Goal: Navigation & Orientation: Find specific page/section

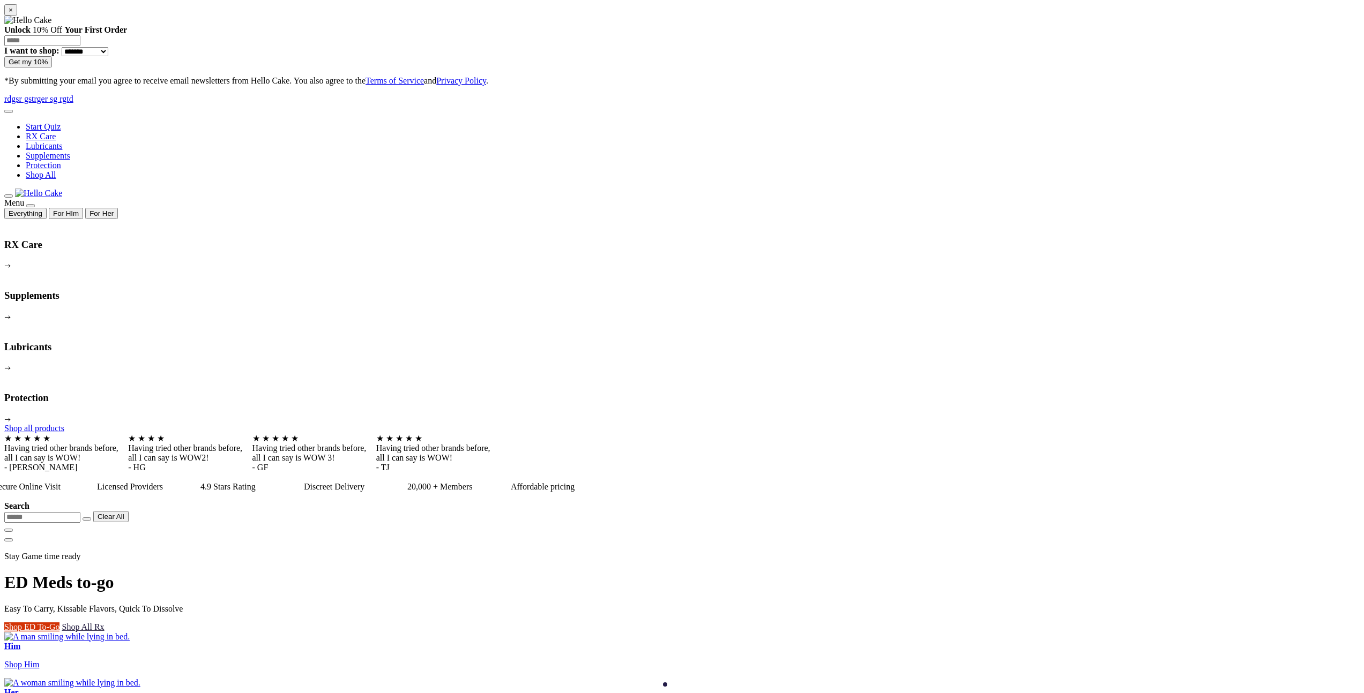
click at [223, 552] on div "Stay Game time ready ED Meds to-go Easy To Carry, Kissable Flavors, Quick To Di…" at bounding box center [686, 592] width 1364 height 80
click at [13, 195] on button at bounding box center [8, 196] width 9 height 3
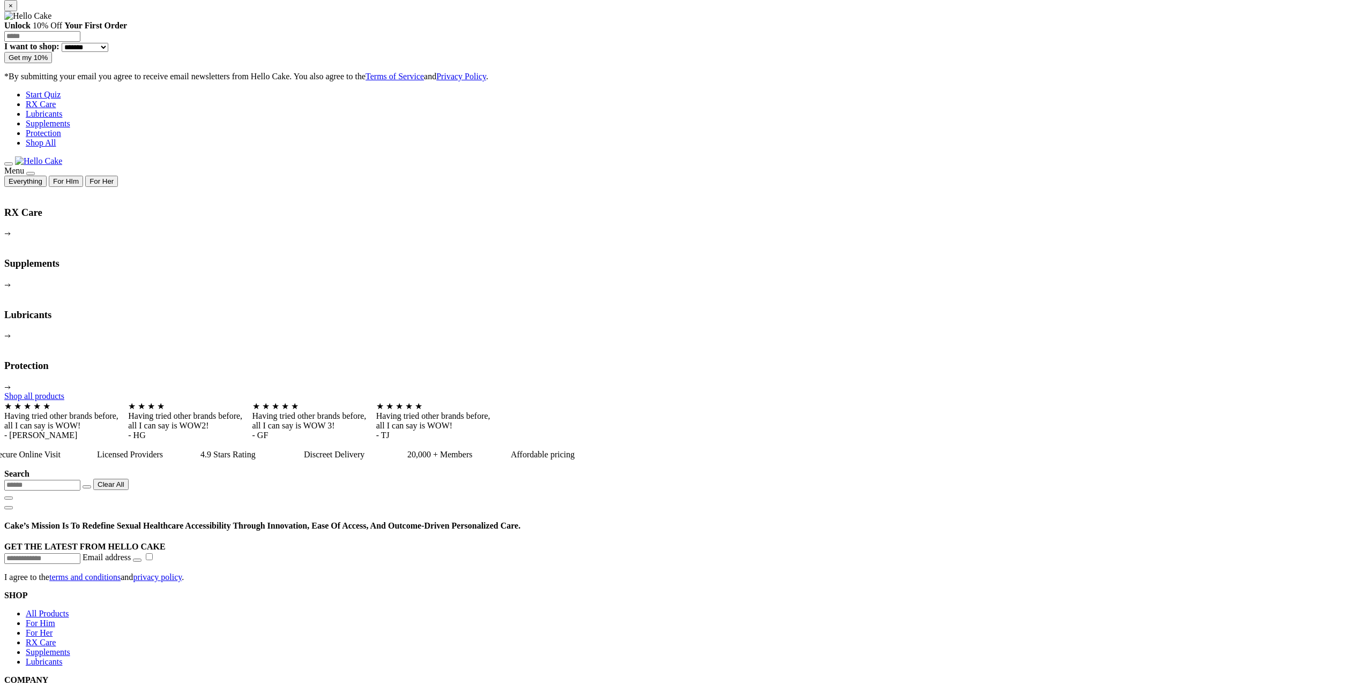
click at [9, 164] on span at bounding box center [9, 164] width 0 height 0
click at [83, 176] on button "For HIm" at bounding box center [66, 181] width 34 height 11
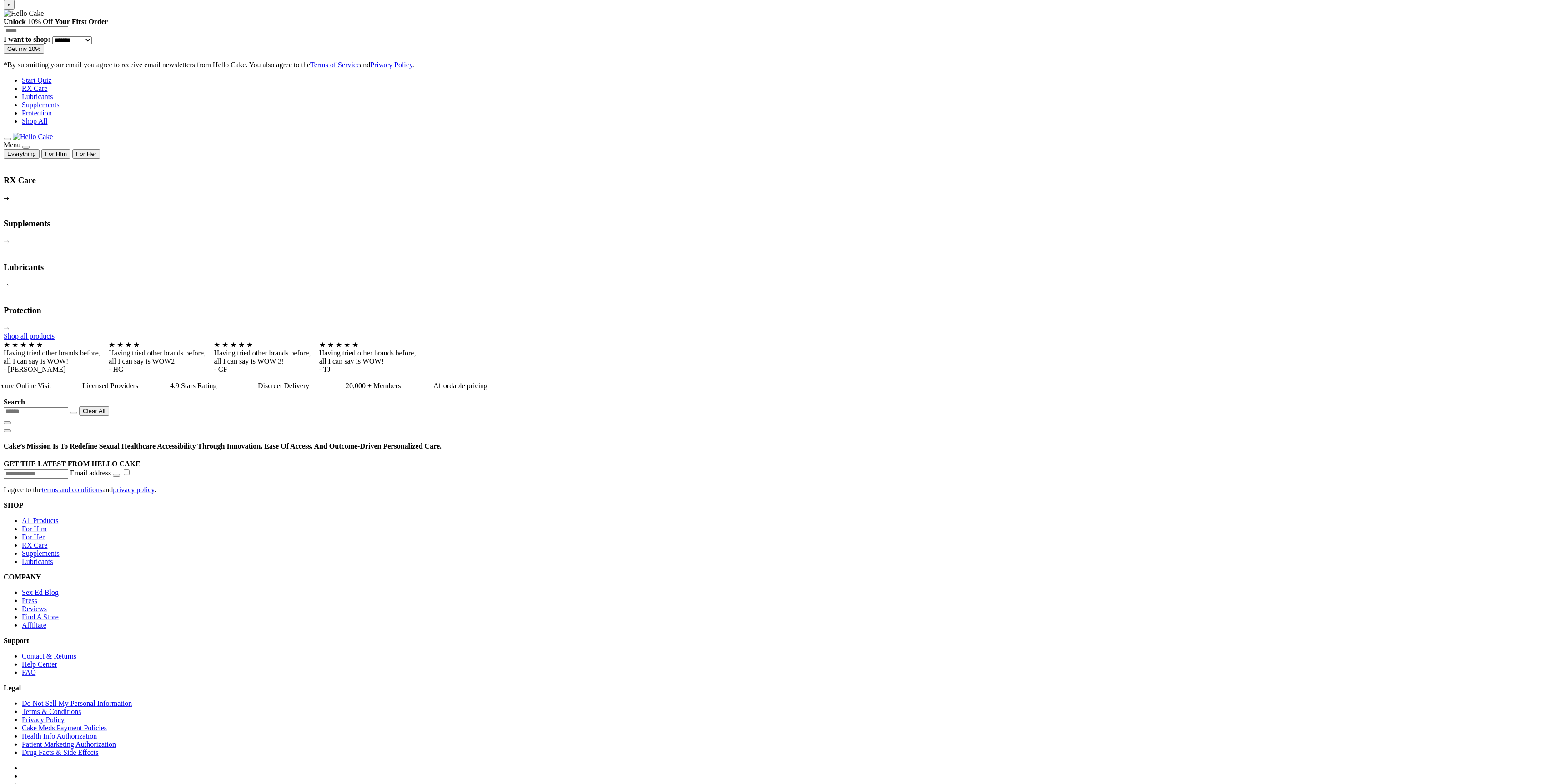
click at [8, 139] on icon at bounding box center [8, 139] width 0 height 0
click at [70, 149] on button "For HIm" at bounding box center [56, 154] width 29 height 9
click at [100, 149] on button "For Her" at bounding box center [86, 154] width 28 height 9
click at [70, 149] on button "For HIm" at bounding box center [56, 154] width 29 height 9
click at [36, 149] on button "Everything" at bounding box center [21, 154] width 36 height 9
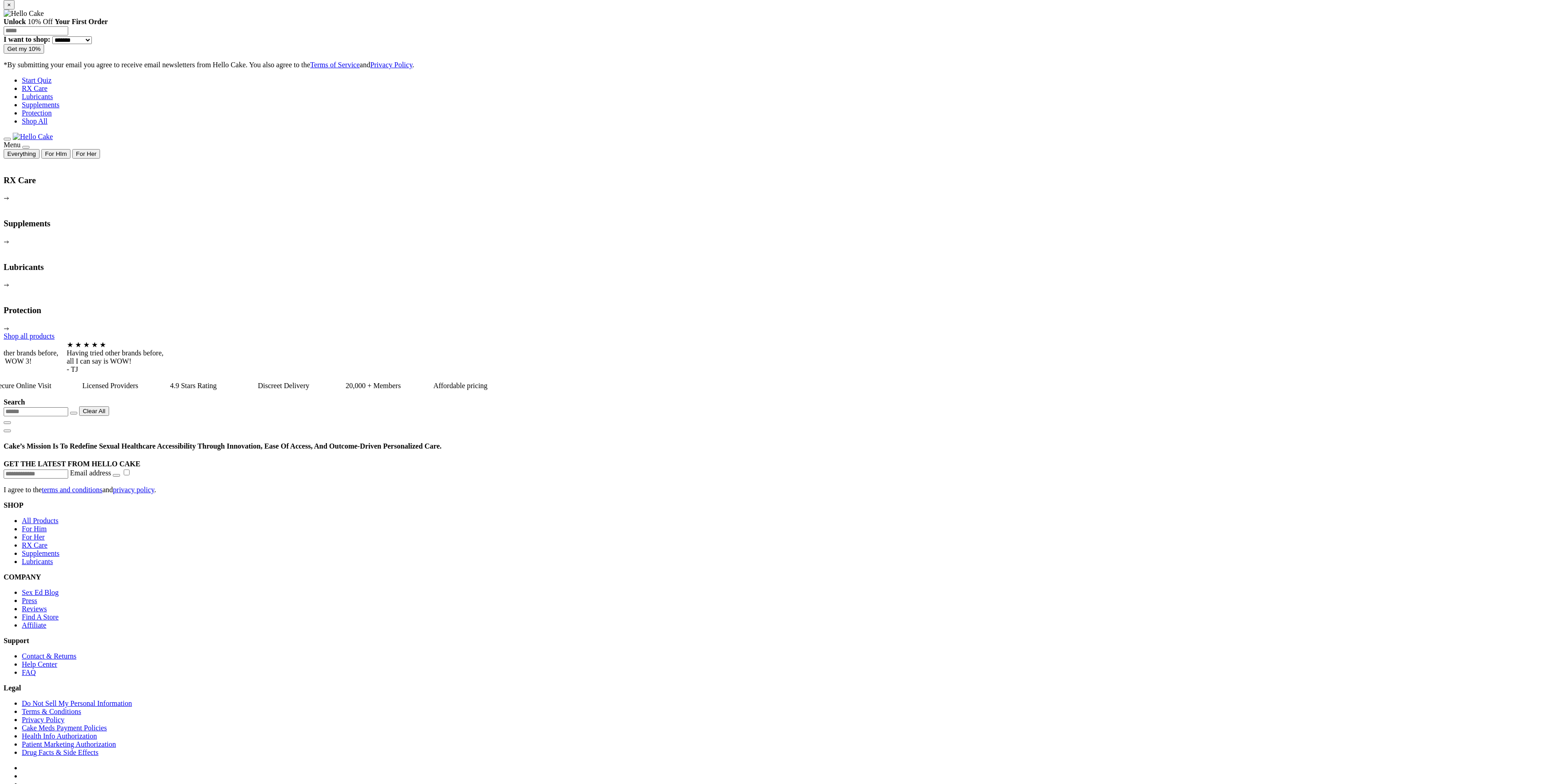
drag, startPoint x: 143, startPoint y: 40, endPoint x: 136, endPoint y: 39, distance: 7.1
click at [100, 149] on button "For Her" at bounding box center [86, 154] width 28 height 9
click at [70, 149] on button "For HIm" at bounding box center [56, 154] width 29 height 9
click at [37, 149] on button "Everything" at bounding box center [21, 154] width 36 height 9
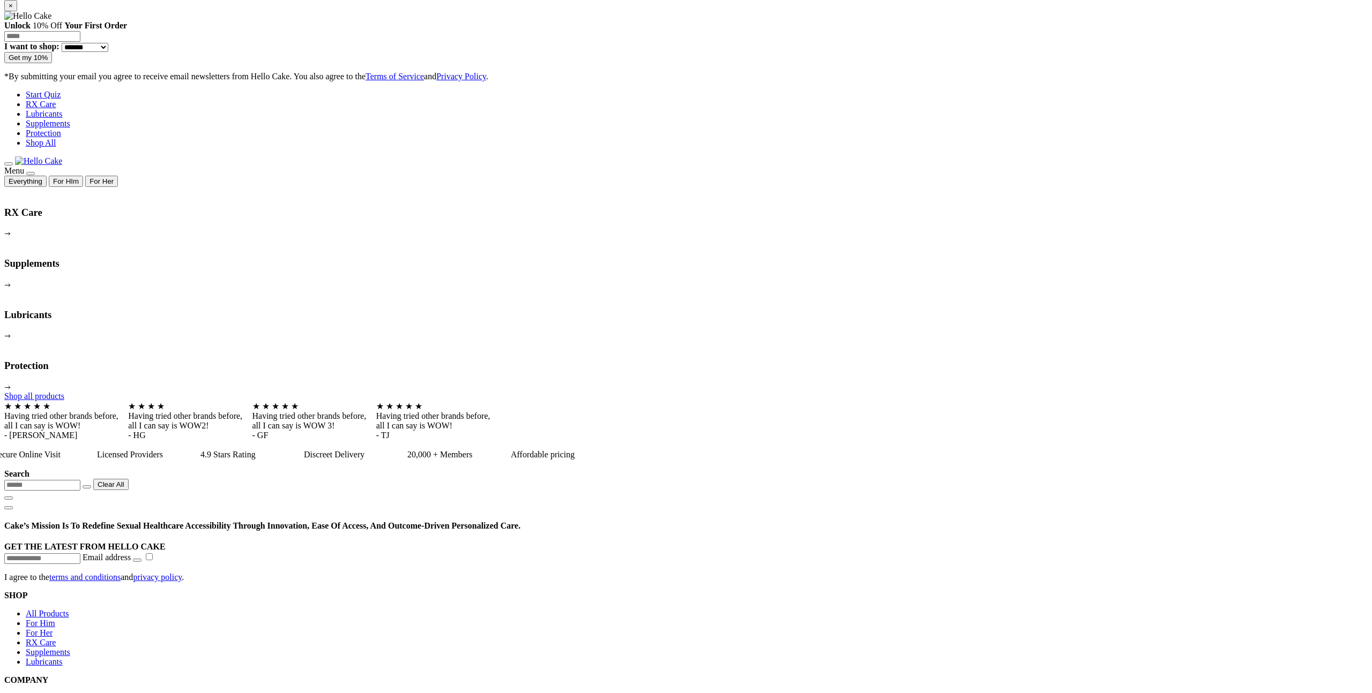
click at [9, 164] on icon at bounding box center [9, 164] width 0 height 0
click at [9, 164] on span at bounding box center [9, 164] width 0 height 0
click at [9, 164] on icon at bounding box center [9, 164] width 0 height 0
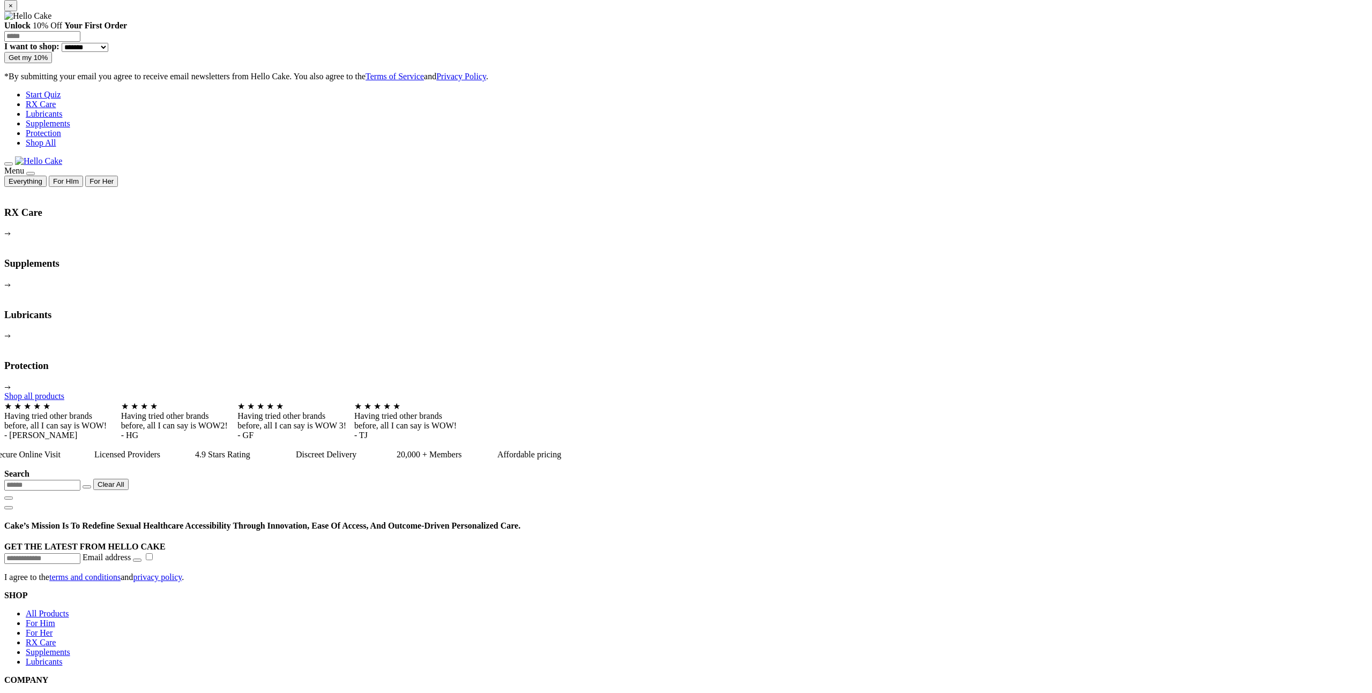
click at [9, 164] on span at bounding box center [9, 164] width 0 height 0
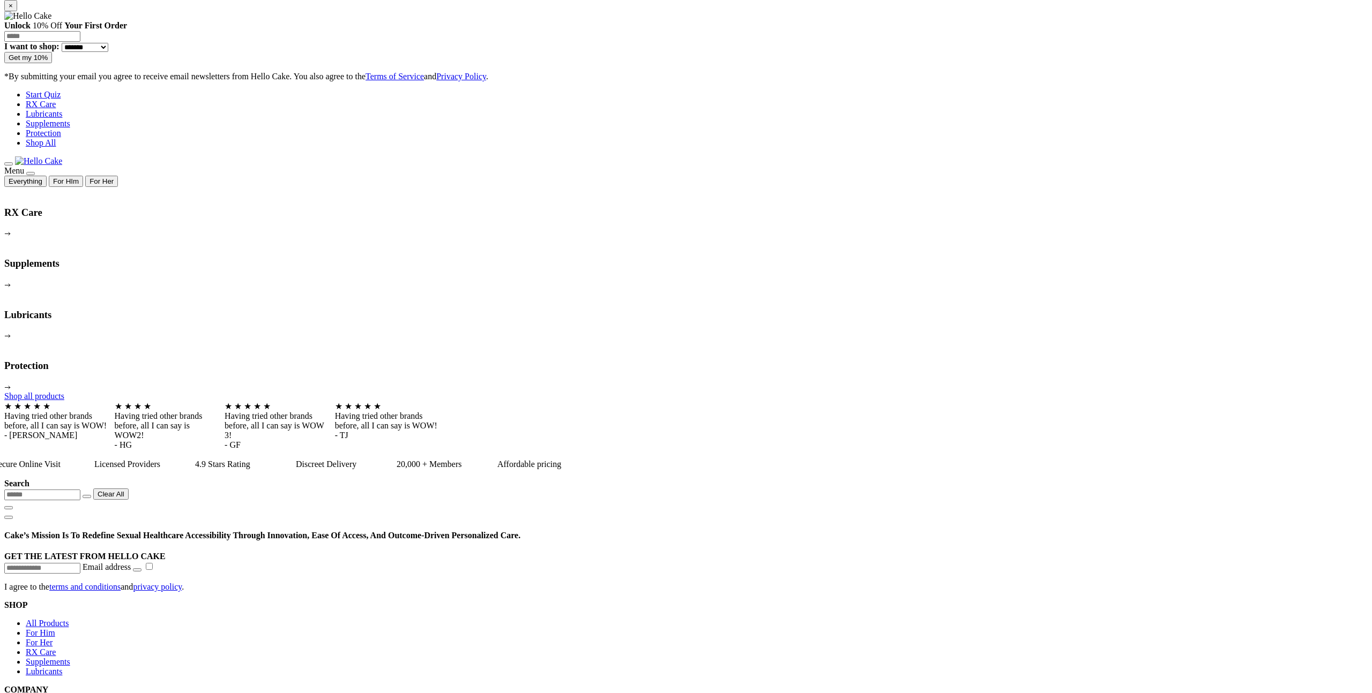
click at [9, 164] on icon at bounding box center [9, 164] width 0 height 0
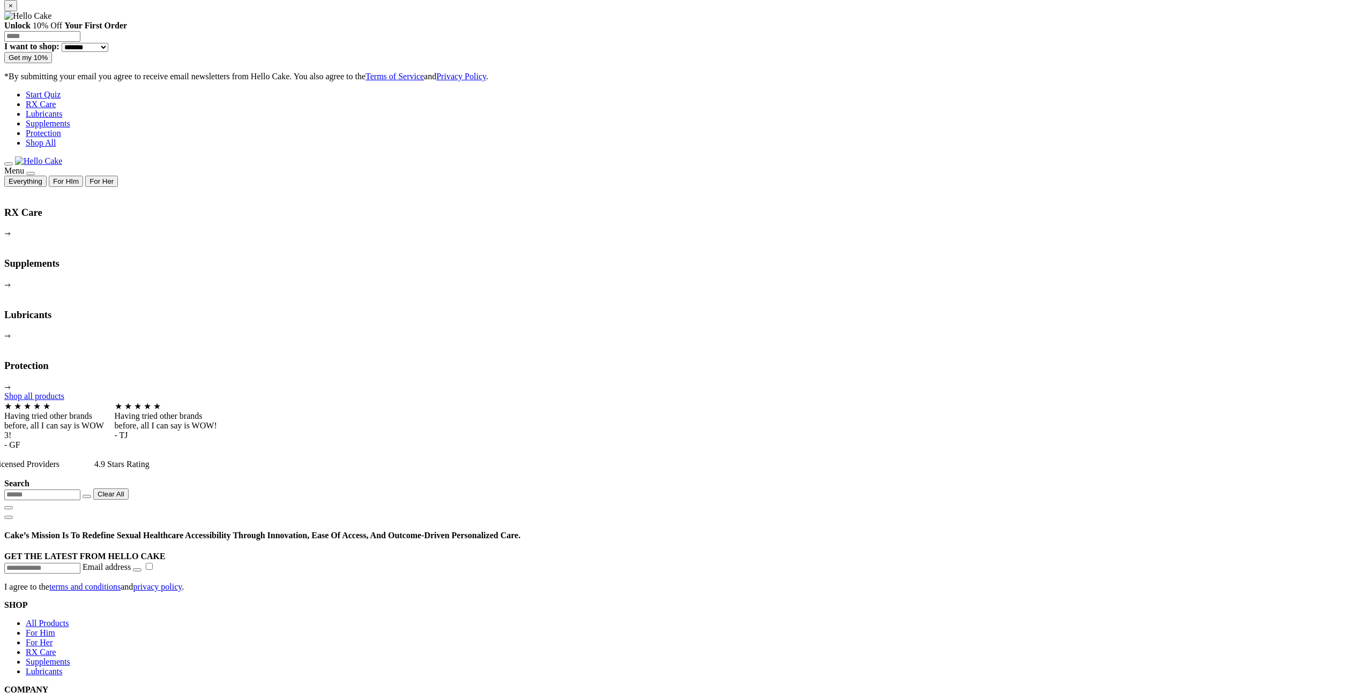
click at [9, 164] on icon at bounding box center [9, 164] width 0 height 0
click at [103, 412] on div "Having tried other brands before, all I can say is WOW!" at bounding box center [116, 421] width 105 height 19
drag, startPoint x: 94, startPoint y: 375, endPoint x: 185, endPoint y: 382, distance: 91.3
click at [189, 401] on div "★ ★ ★ ★ - HG - GF - TJ - JT" at bounding box center [685, 425] width 1363 height 49
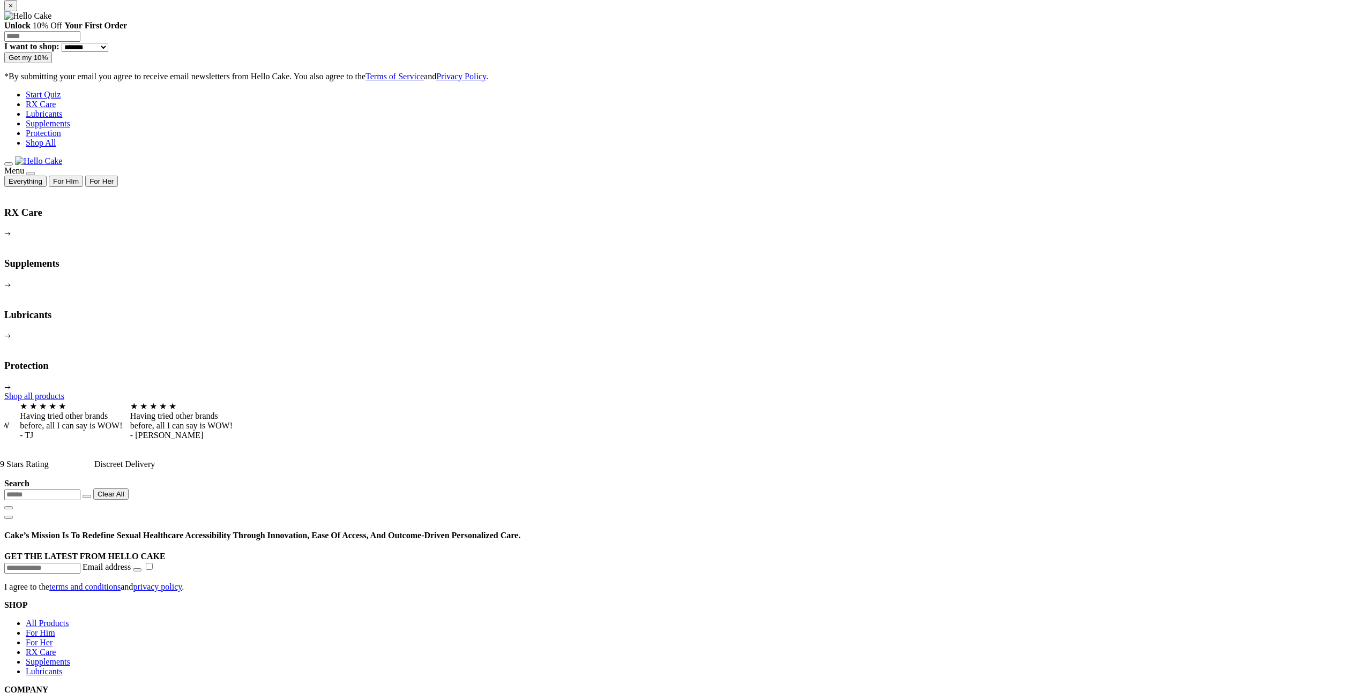
click at [101, 412] on div "Having tried other brands before, all I can say is WOW!" at bounding box center [72, 421] width 105 height 19
click at [100, 412] on div "Having tried other brands before, all I can say is WOW 3!" at bounding box center [69, 426] width 105 height 29
click at [120, 401] on div "★ ★ ★ ★ ★ Having tried other brands before, all I can say is WOW 3! - GF" at bounding box center [138, 425] width 105 height 49
click at [124, 412] on div "Having tried other brands before, all I can say is WOW2!" at bounding box center [71, 426] width 105 height 29
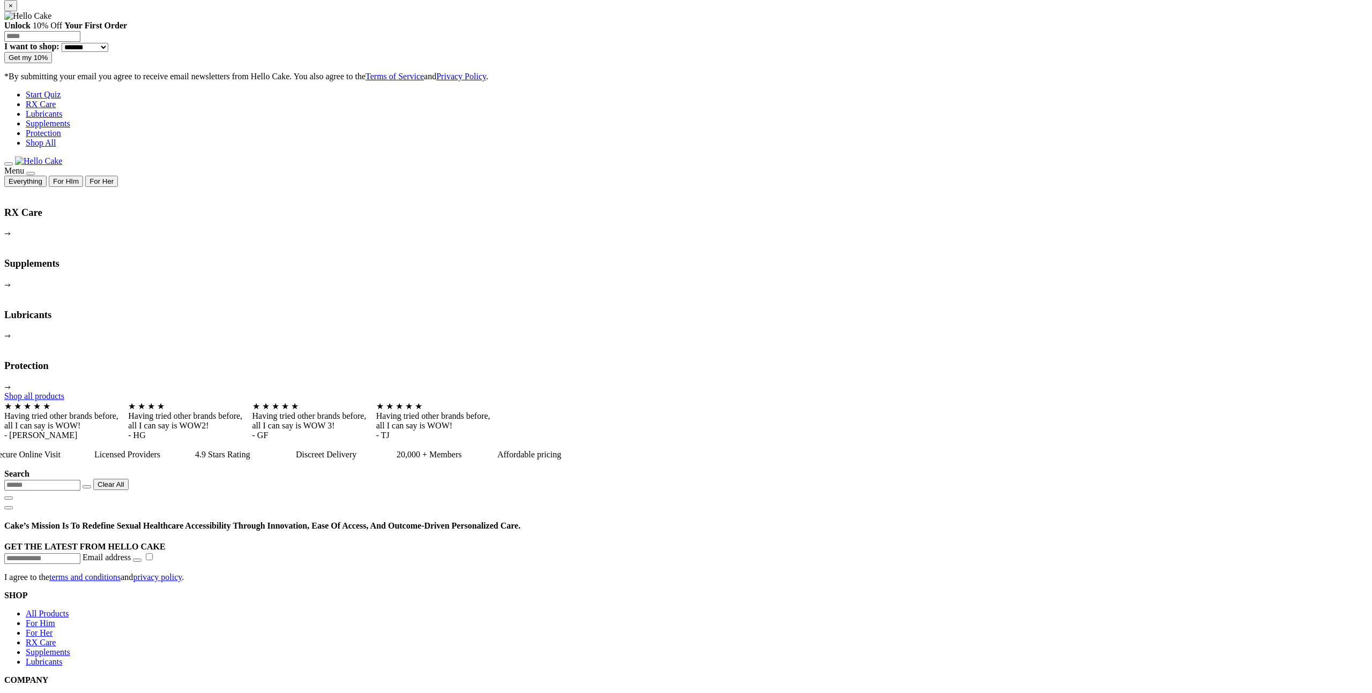
click at [13, 162] on button at bounding box center [8, 163] width 9 height 3
click at [9, 164] on span at bounding box center [9, 164] width 0 height 0
click at [83, 176] on button "For HIm" at bounding box center [66, 181] width 34 height 11
click at [35, 172] on button at bounding box center [30, 173] width 9 height 3
